Goal: Information Seeking & Learning: Learn about a topic

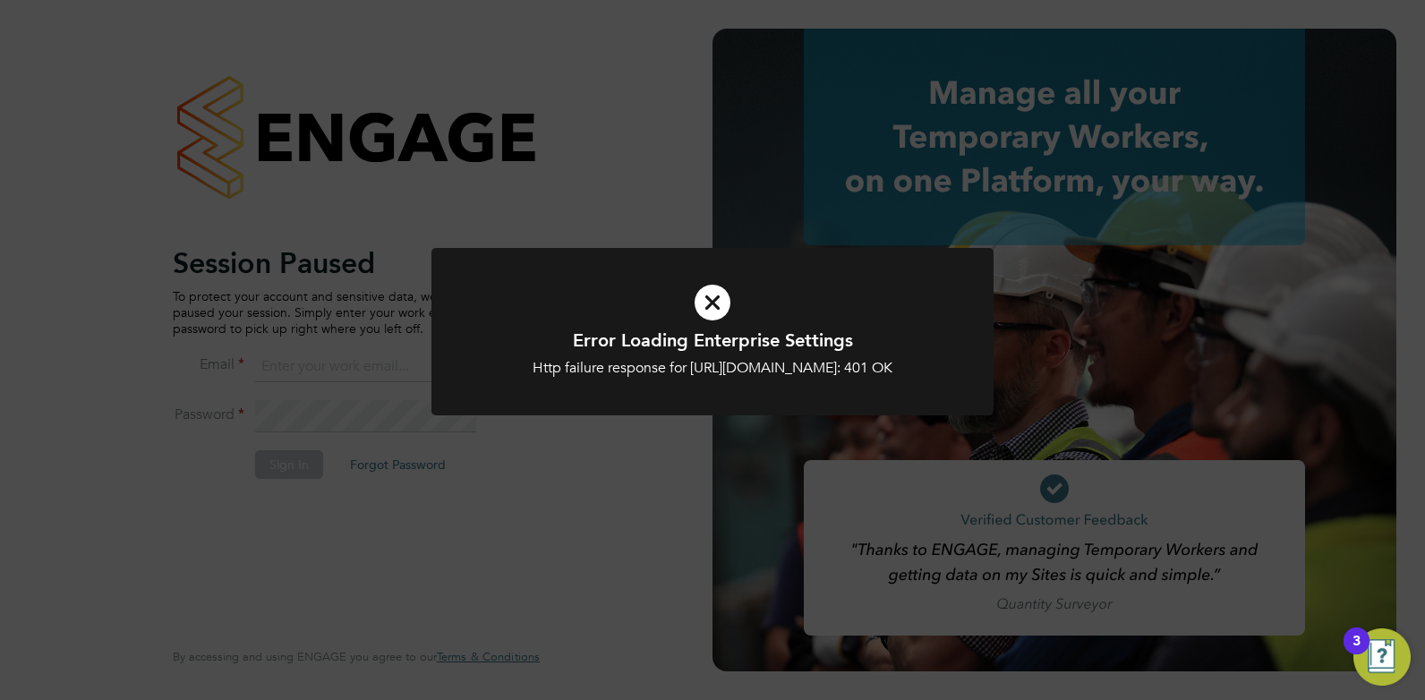
click at [711, 289] on icon at bounding box center [712, 303] width 465 height 70
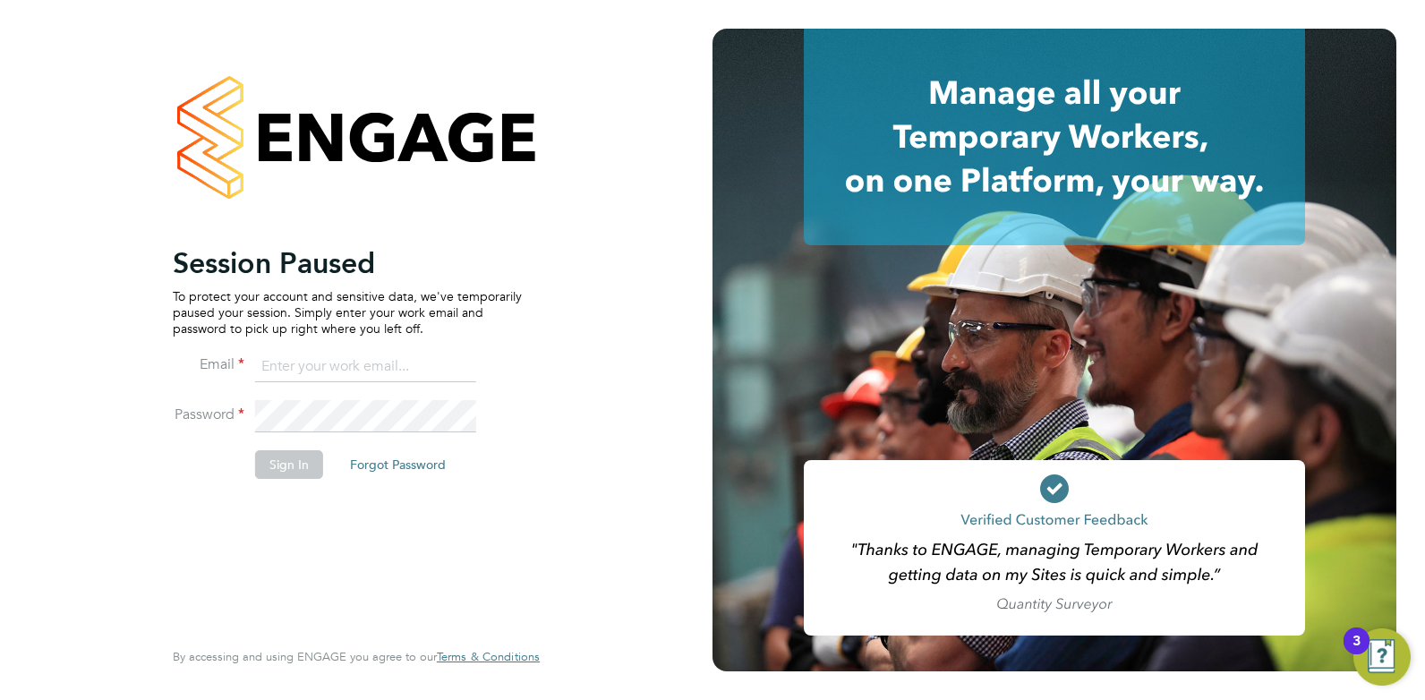
click at [402, 376] on input at bounding box center [365, 367] width 221 height 32
drag, startPoint x: 464, startPoint y: 370, endPoint x: 197, endPoint y: 341, distance: 268.2
click at [197, 341] on ng-template "Session Paused To protect your account and sensitive data, we've temporarily pa…" at bounding box center [347, 370] width 349 height 251
type input "cameron@omniapeople.com"
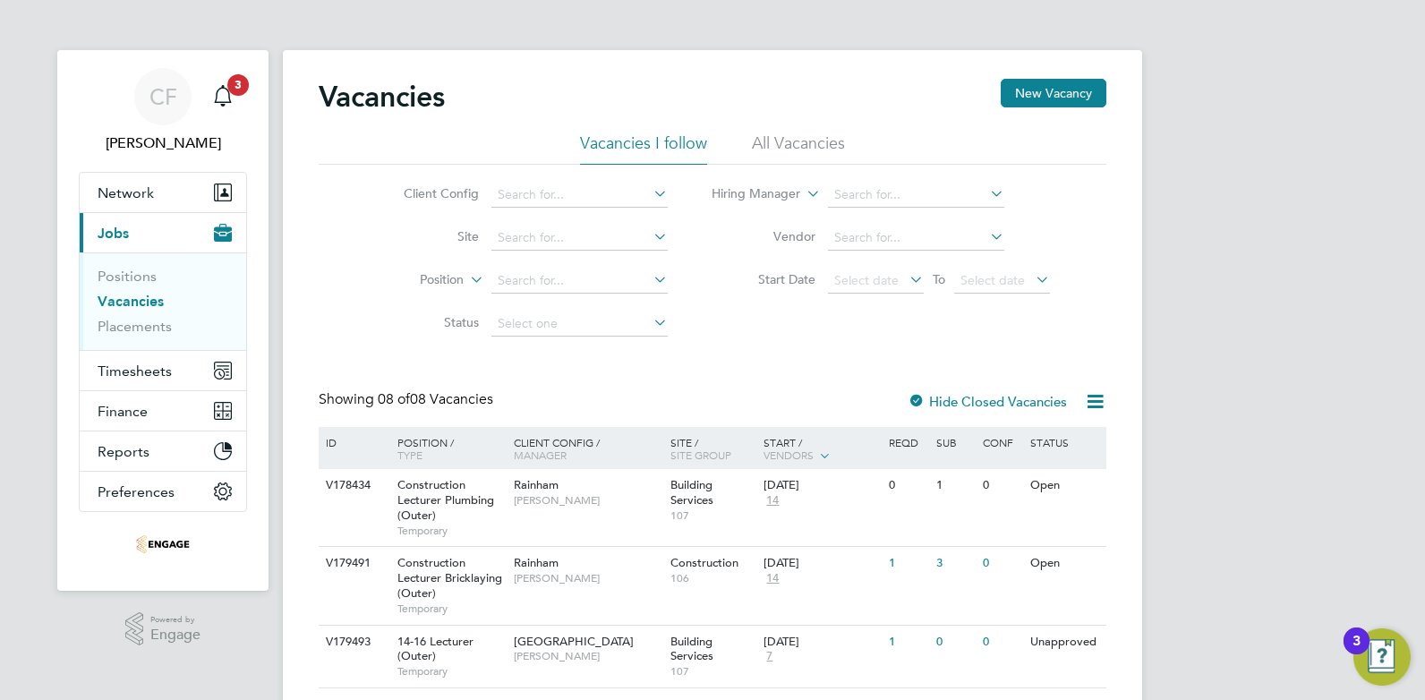
click at [791, 140] on li "All Vacancies" at bounding box center [798, 148] width 93 height 32
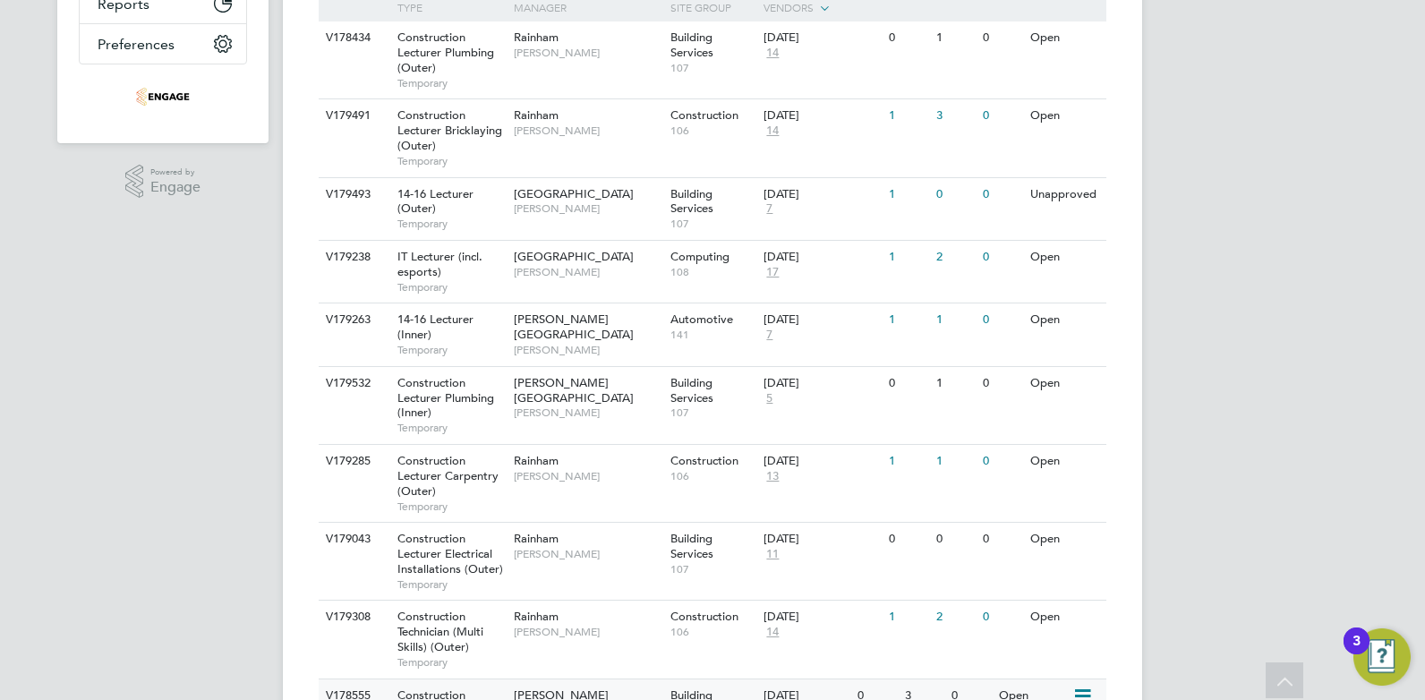
scroll to position [537, 0]
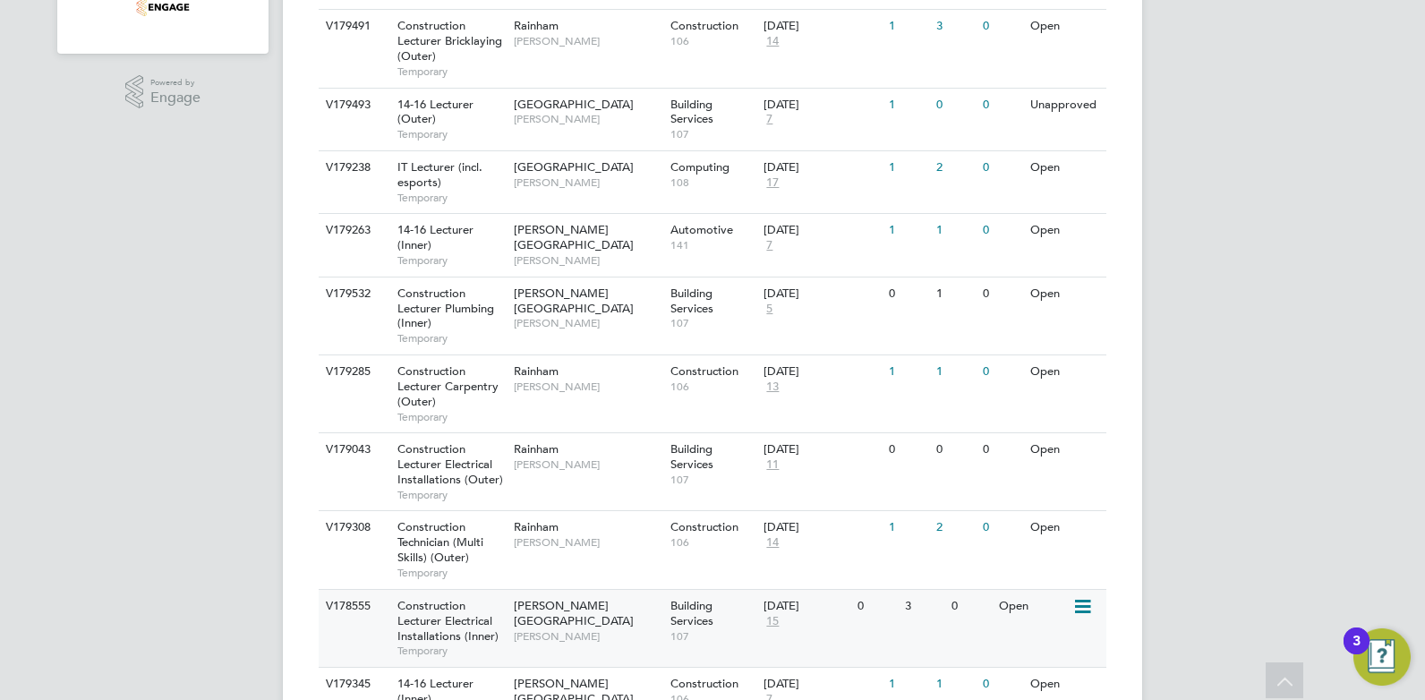
click at [645, 610] on div "[PERSON_NAME][GEOGRAPHIC_DATA] [PERSON_NAME]" at bounding box center [587, 621] width 157 height 62
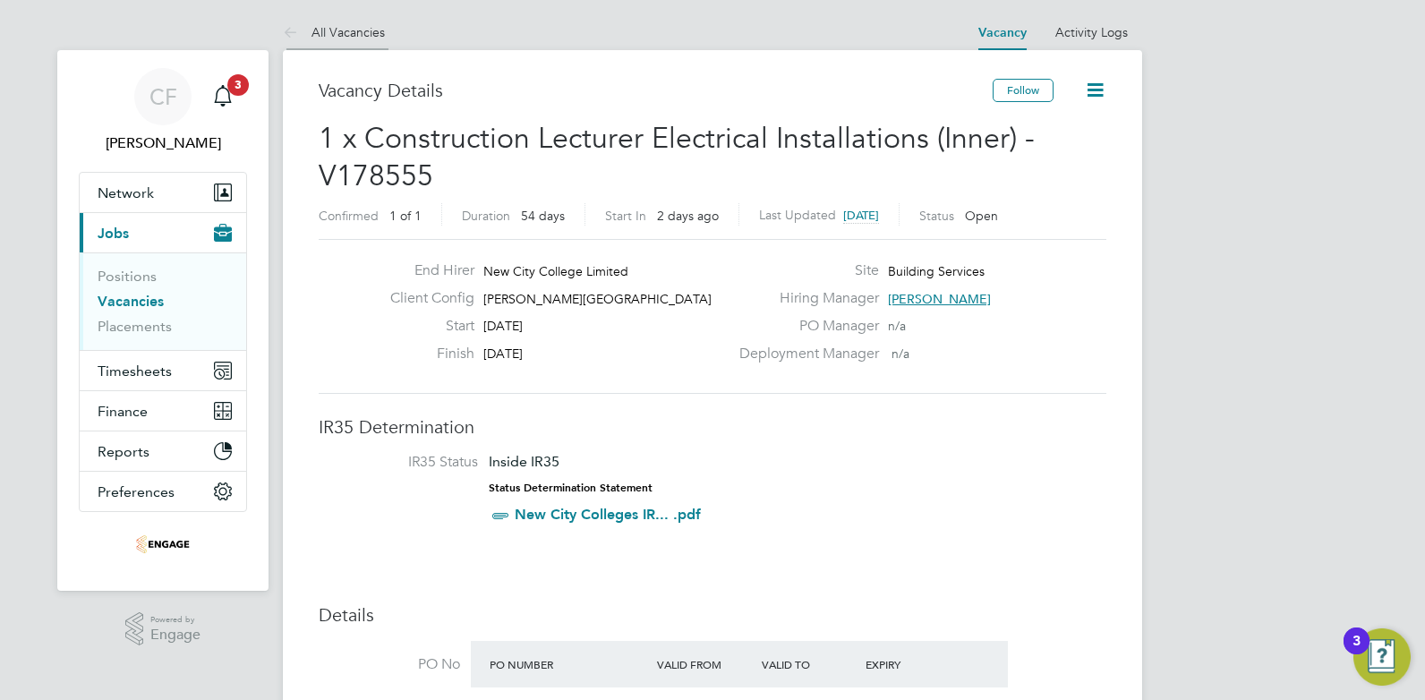
click at [328, 43] on li "All Vacancies" at bounding box center [334, 32] width 102 height 36
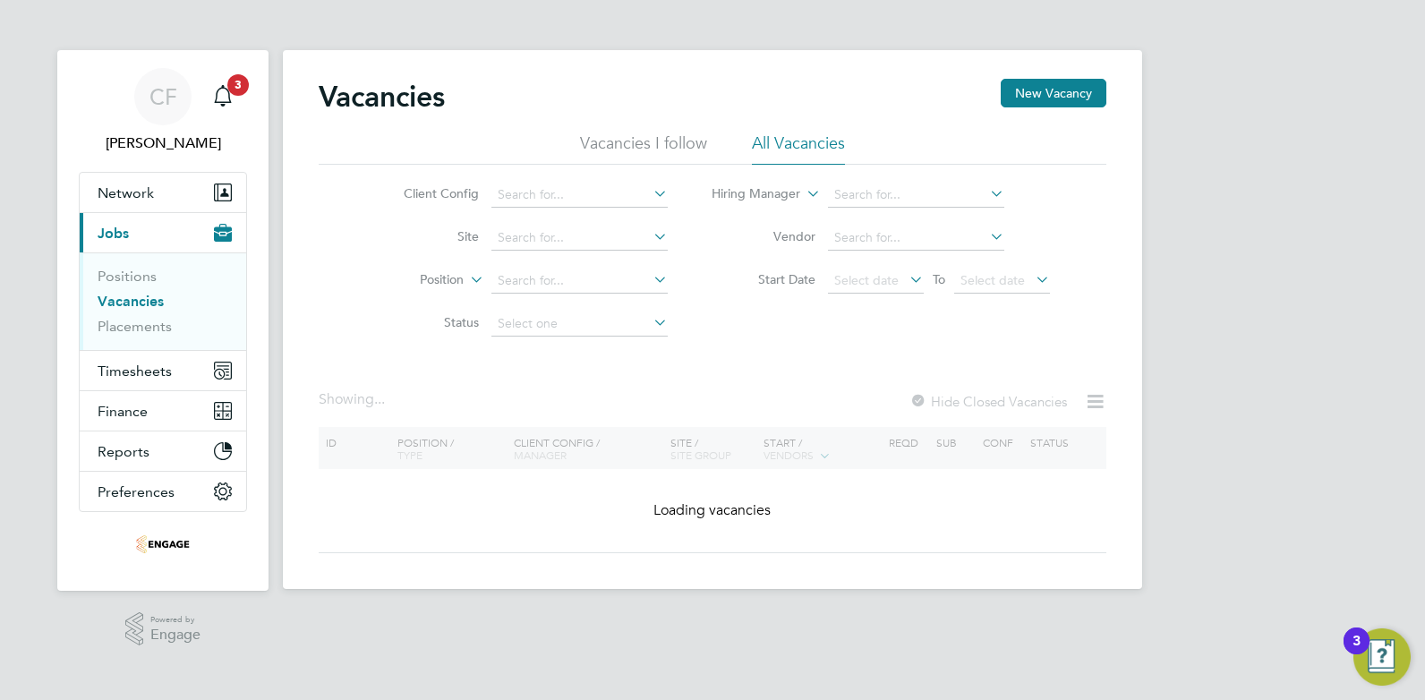
click at [618, 131] on div "Vacancies New Vacancy" at bounding box center [713, 106] width 788 height 54
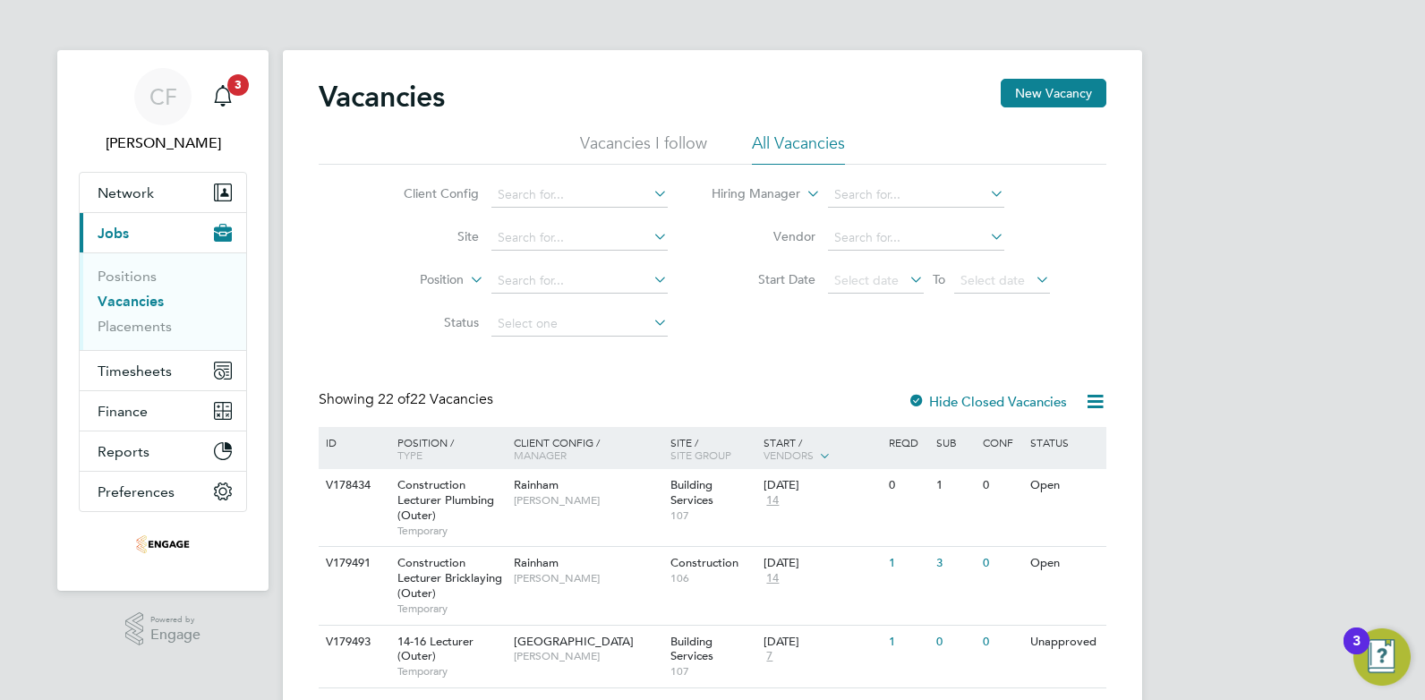
click at [616, 141] on li "Vacancies I follow" at bounding box center [643, 148] width 127 height 32
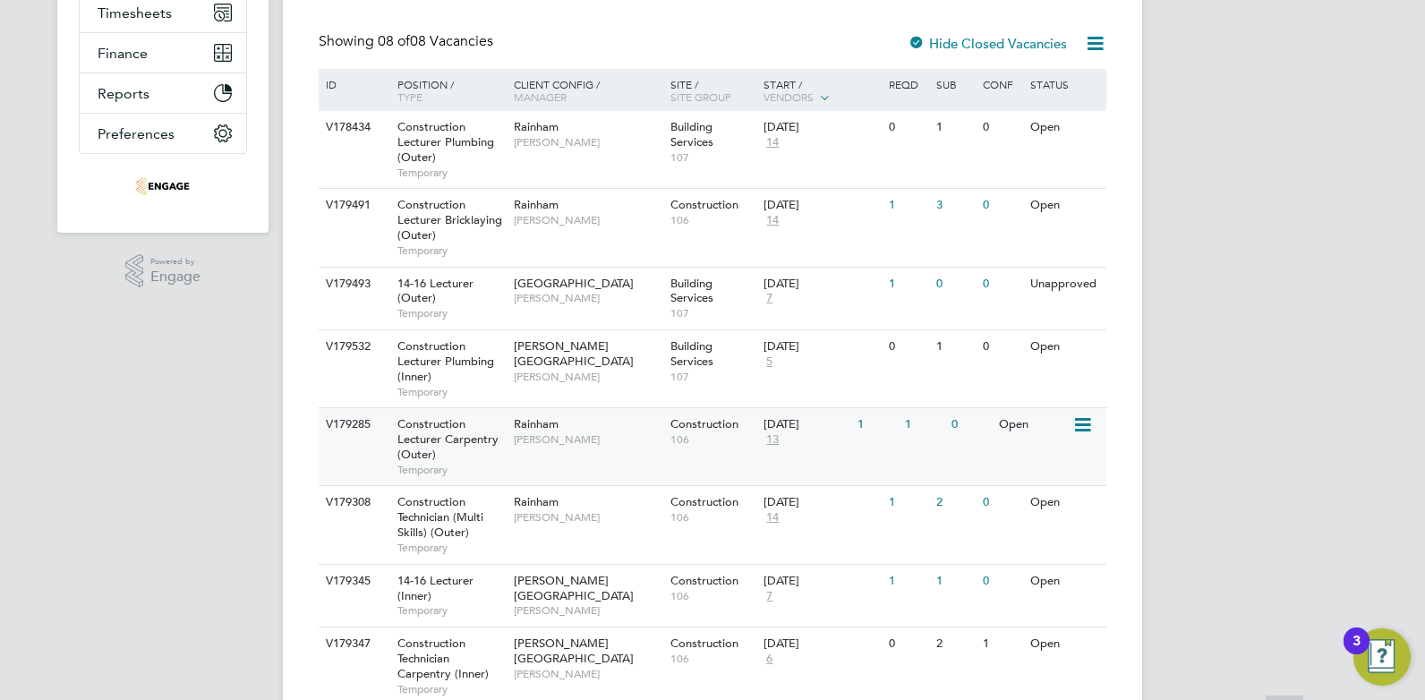
scroll to position [428, 0]
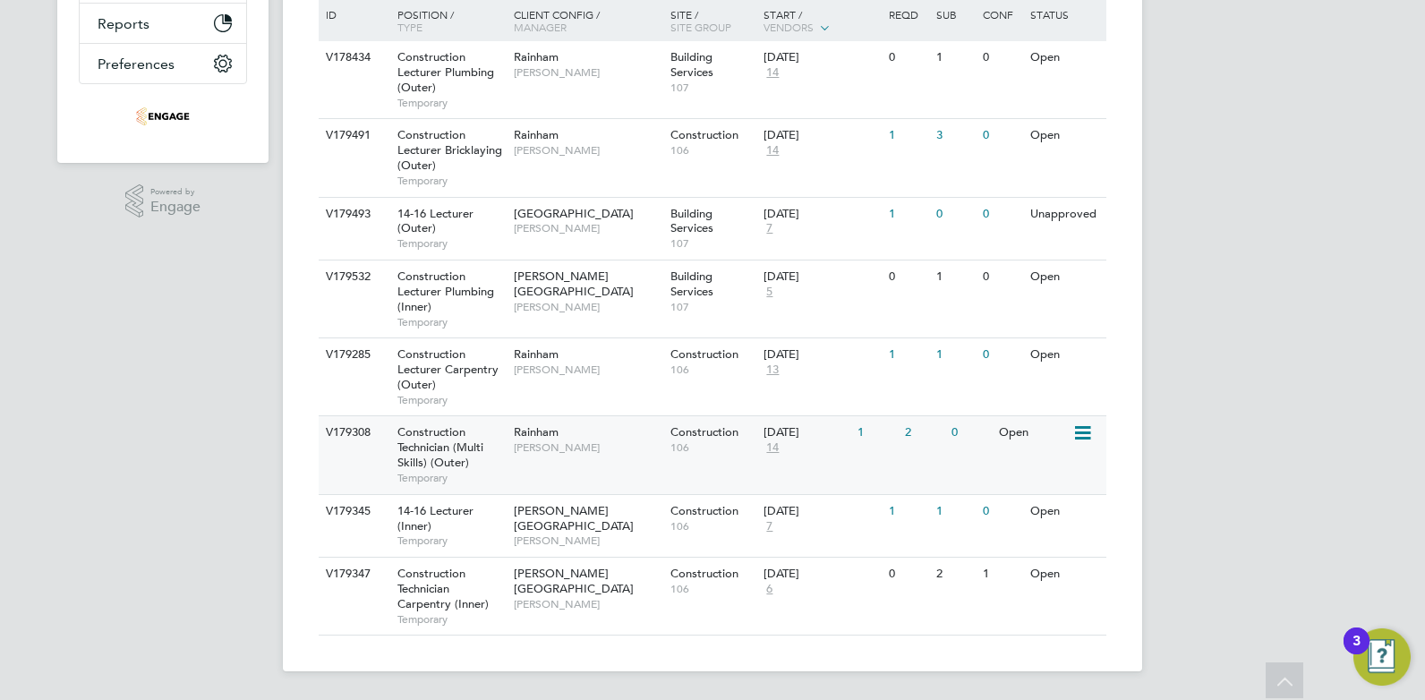
click at [591, 454] on span "[PERSON_NAME]" at bounding box center [588, 447] width 148 height 14
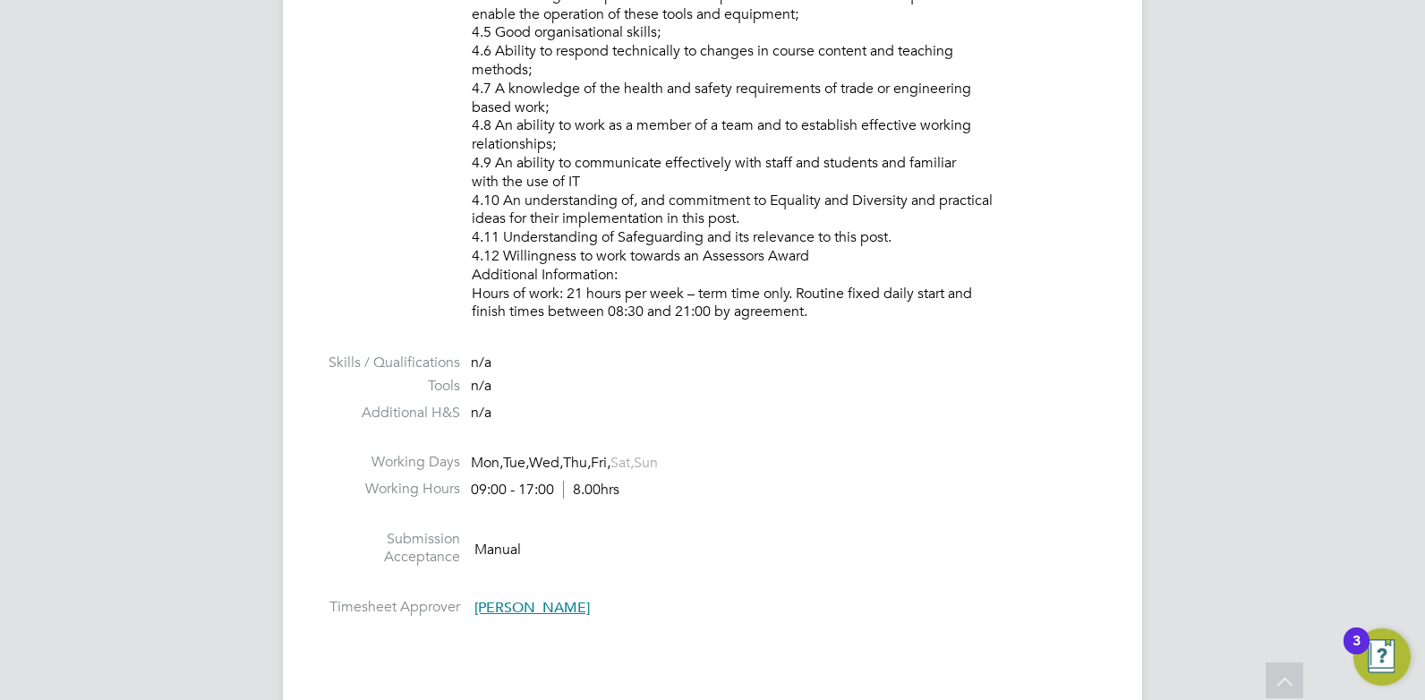
scroll to position [2685, 0]
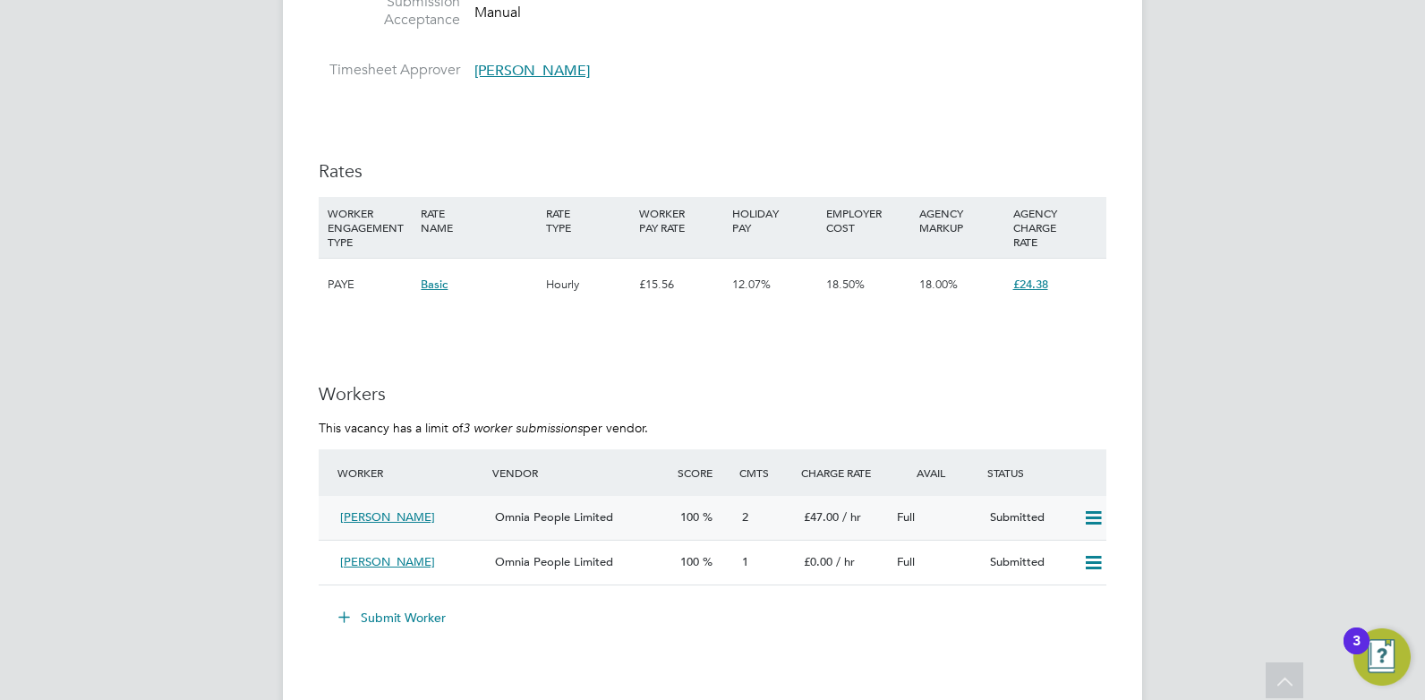
click at [594, 512] on span "Omnia People Limited" at bounding box center [554, 516] width 118 height 15
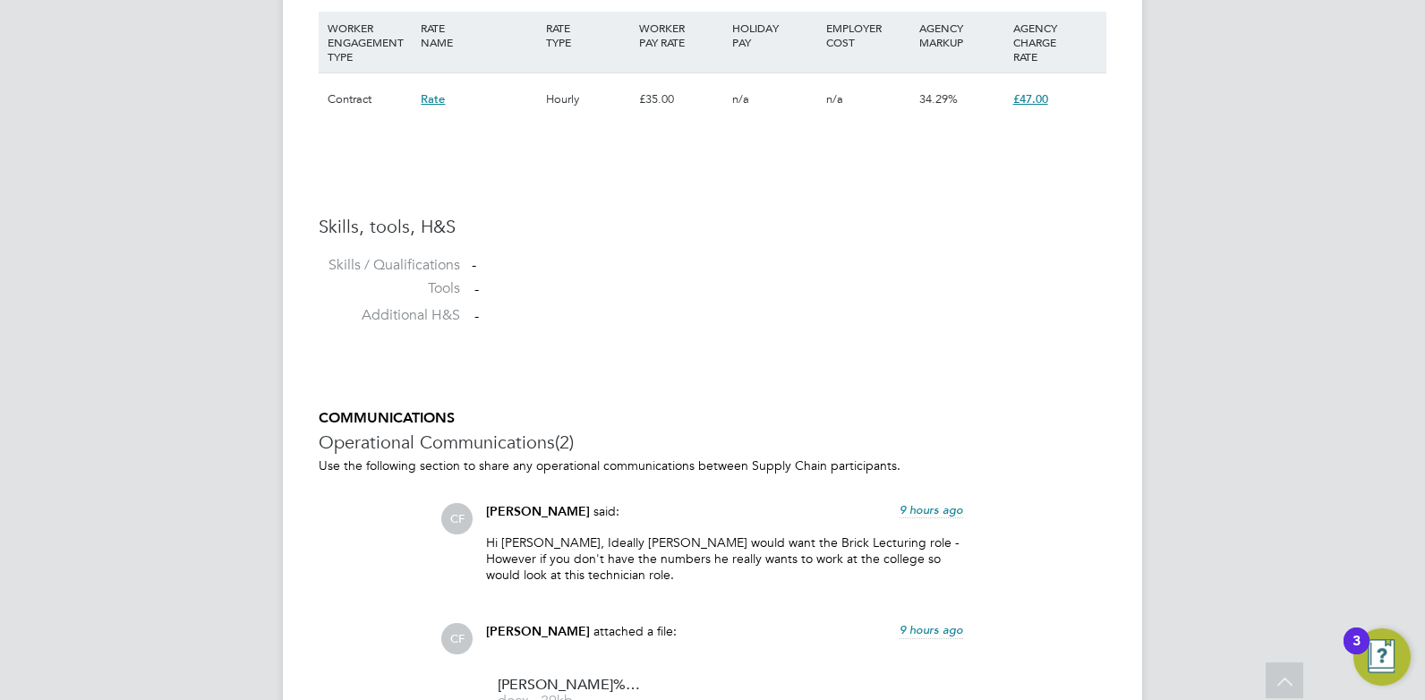
scroll to position [1442, 0]
